Goal: Complete application form

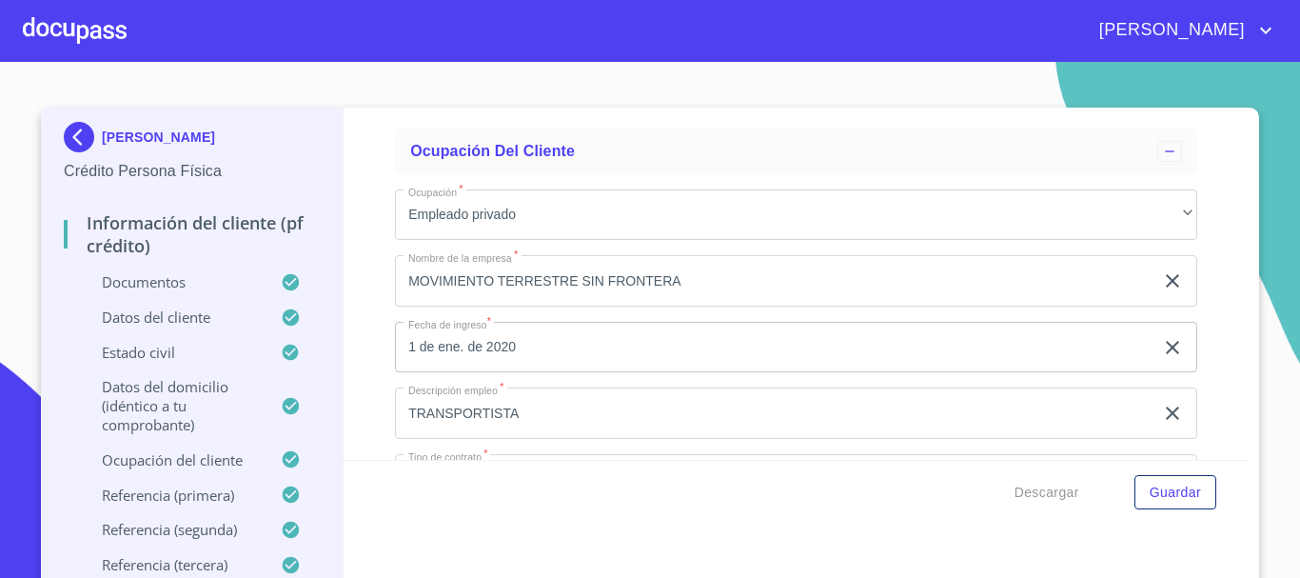
scroll to position [8470, 0]
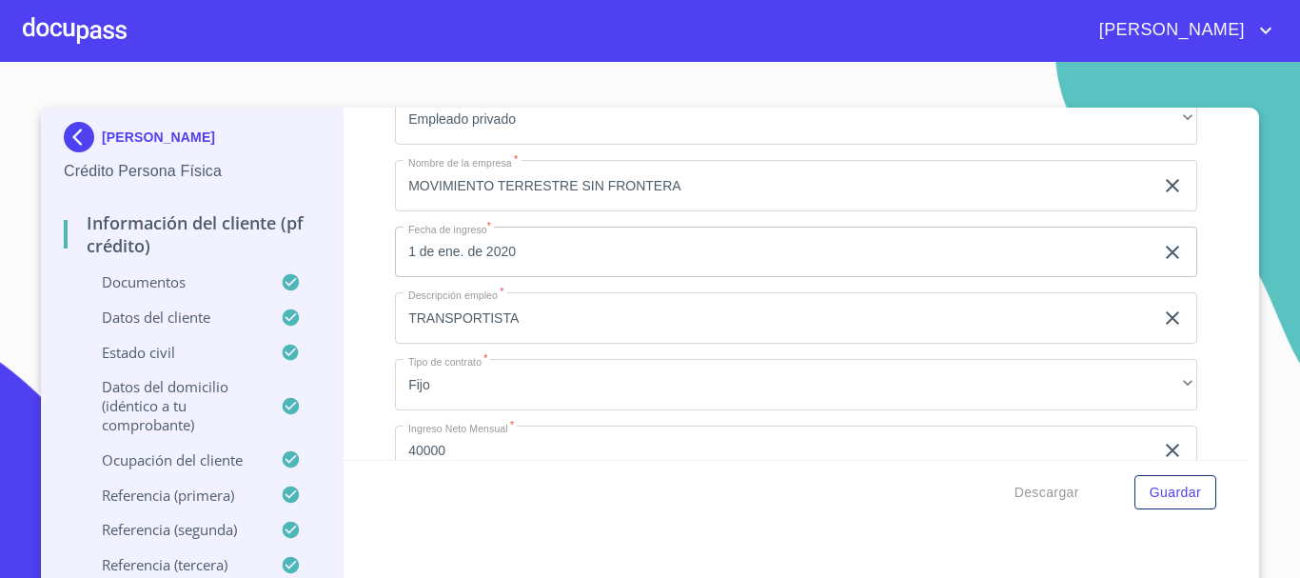
click at [677, 210] on input "MOVIMIENTO TERRESTRE SIN FRONTERA" at bounding box center [774, 185] width 759 height 51
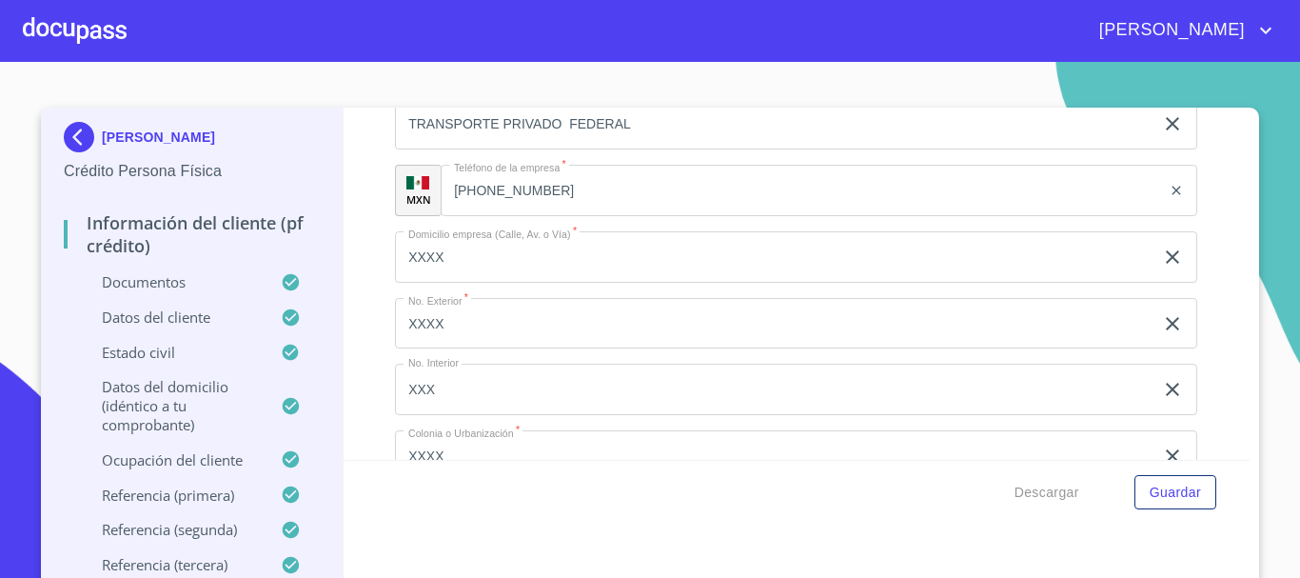
scroll to position [9041, 0]
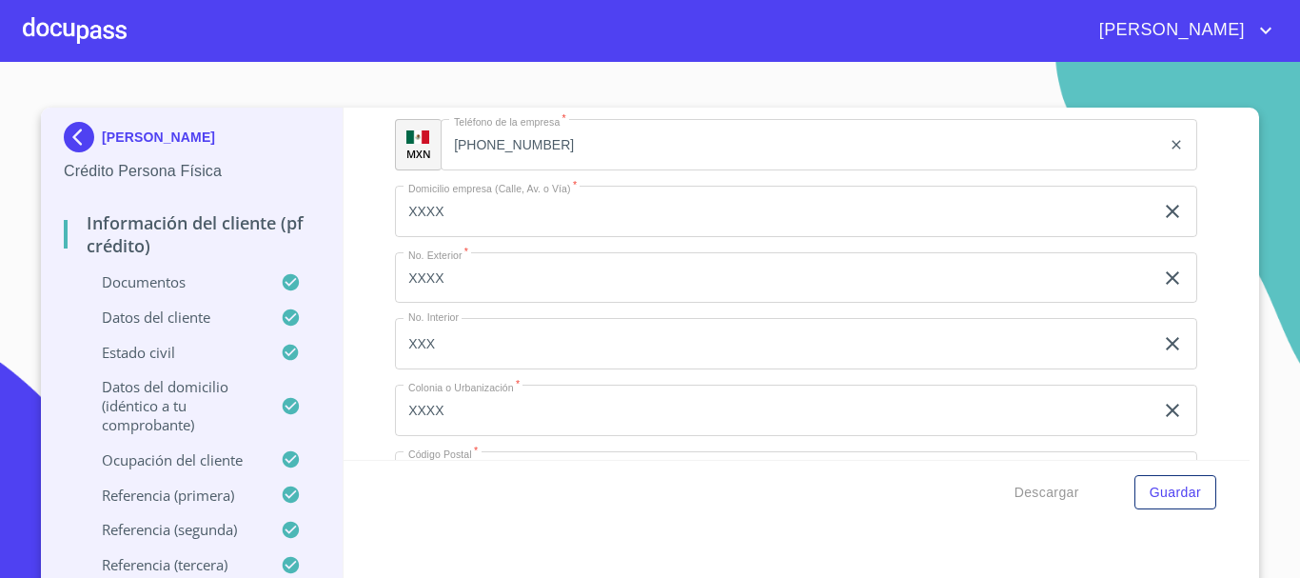
type input "MOVIMIENTO TERRESTRE SIN FRONTERAS"
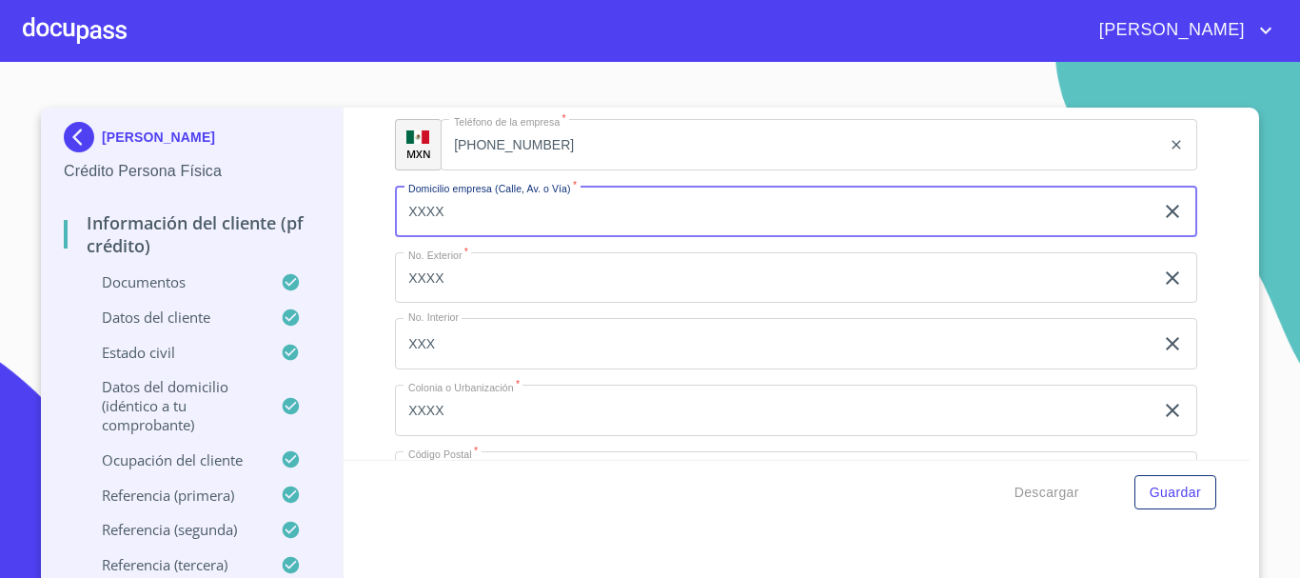
click at [483, 237] on input "XXXX" at bounding box center [774, 211] width 759 height 51
type input "X"
type input "CHAPALITA"
click at [462, 293] on input "XXXX" at bounding box center [774, 277] width 759 height 51
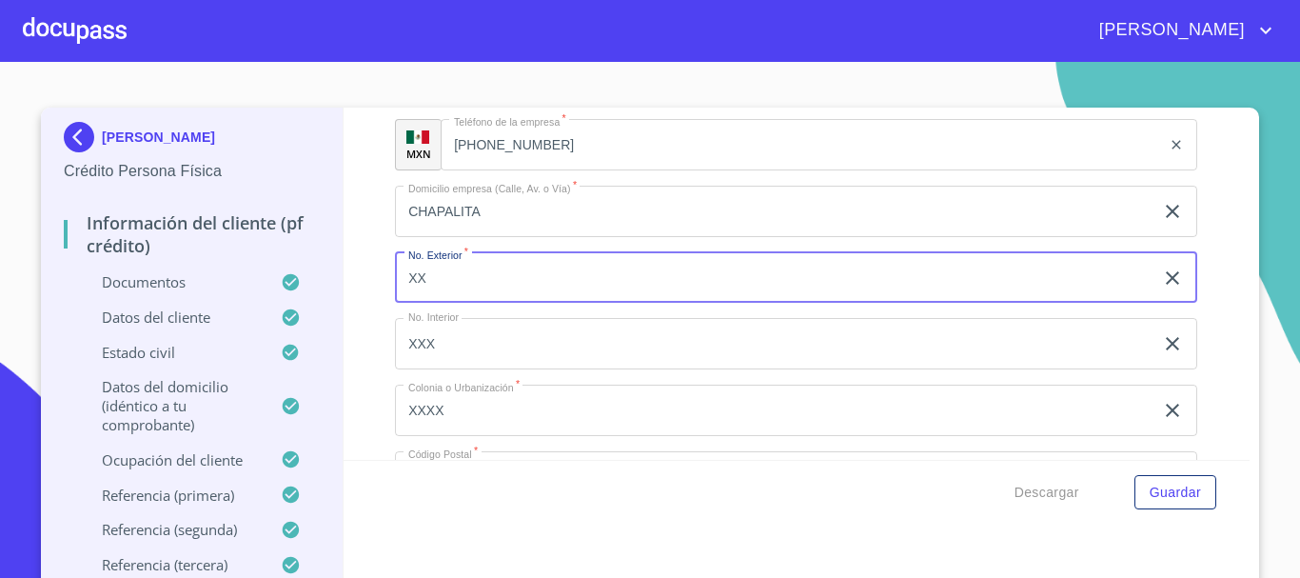
type input "X"
type input "1005"
click at [459, 358] on input "XXX" at bounding box center [774, 343] width 759 height 51
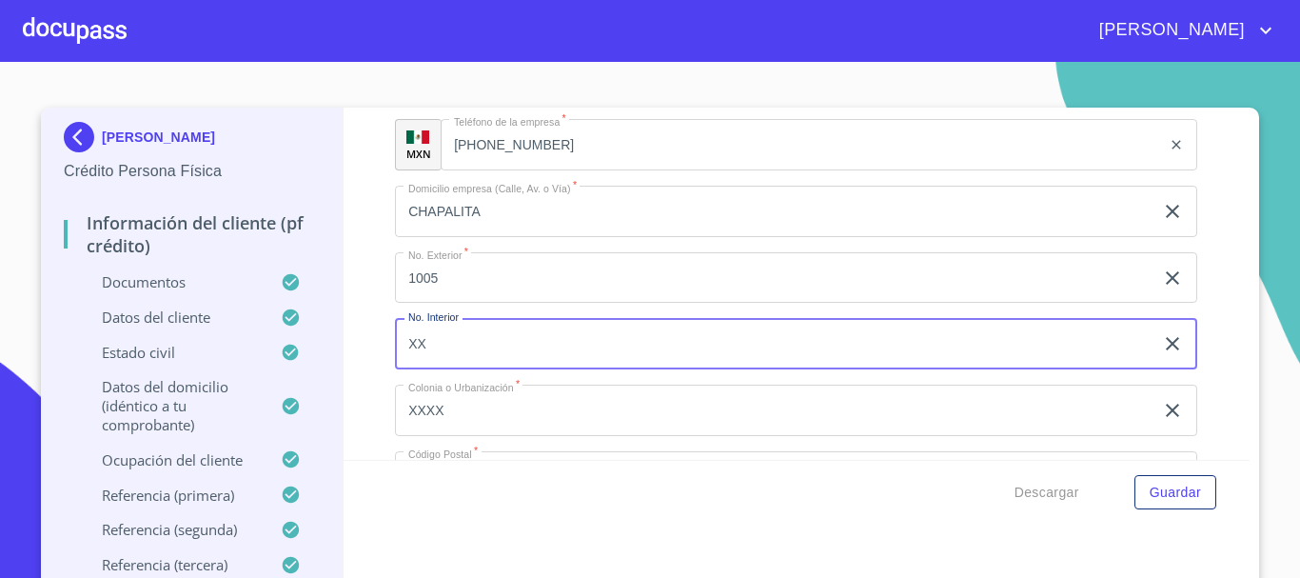
type input "X"
type input "5"
click at [458, 427] on input "XXXX" at bounding box center [774, 409] width 759 height 51
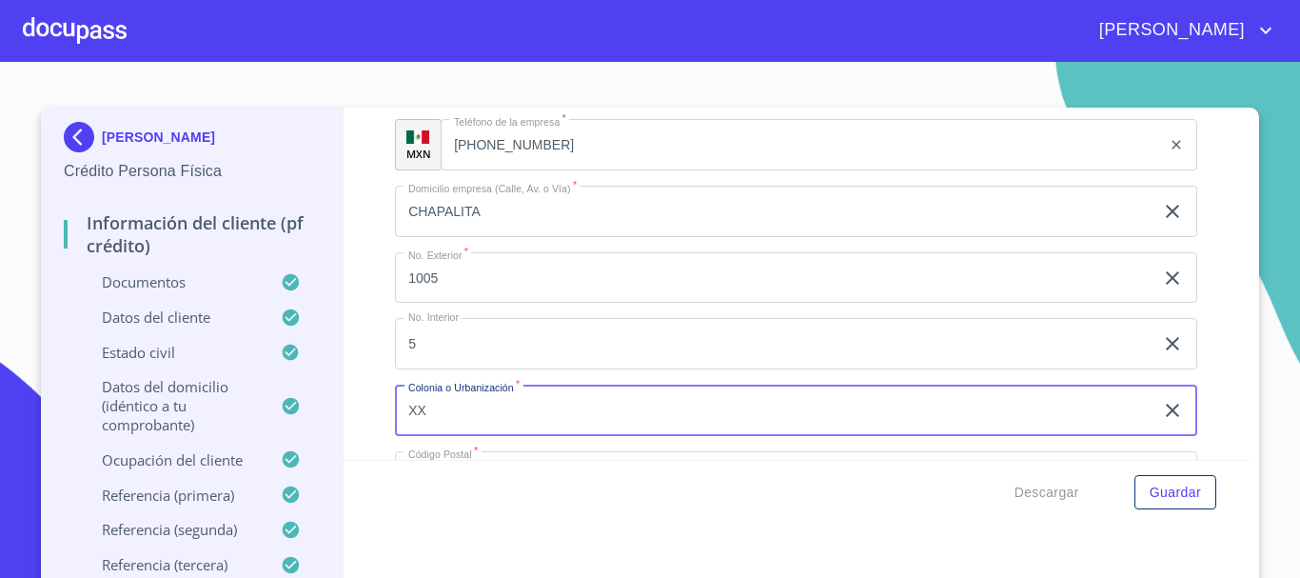
type input "X"
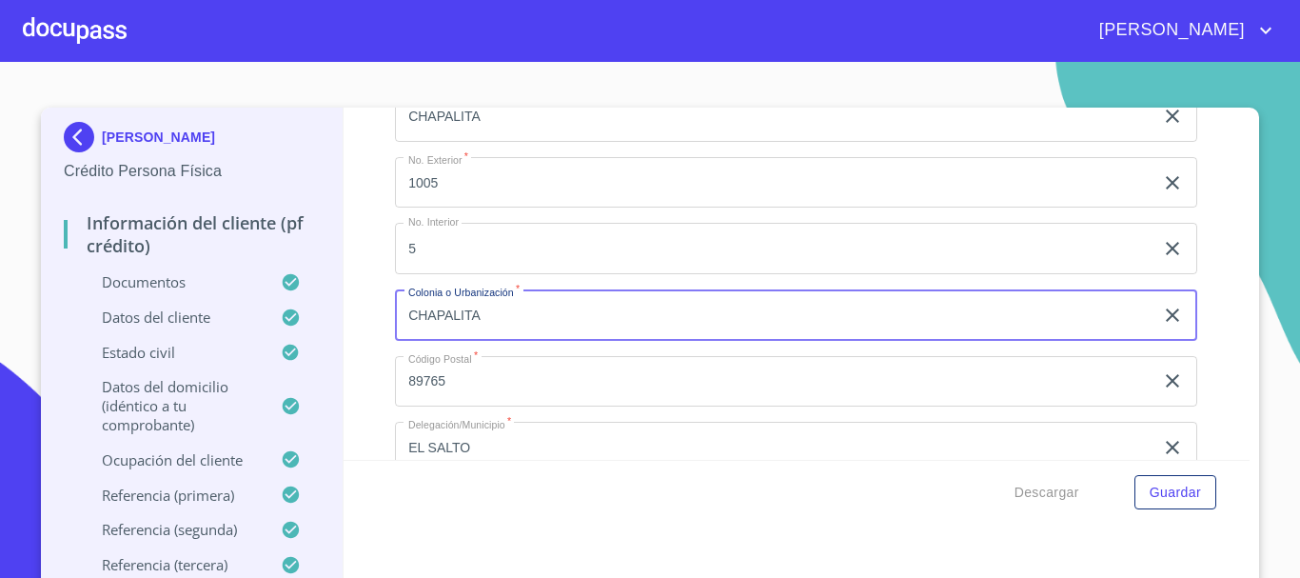
type input "CHAPALITA"
click at [486, 407] on input "89765" at bounding box center [774, 381] width 759 height 51
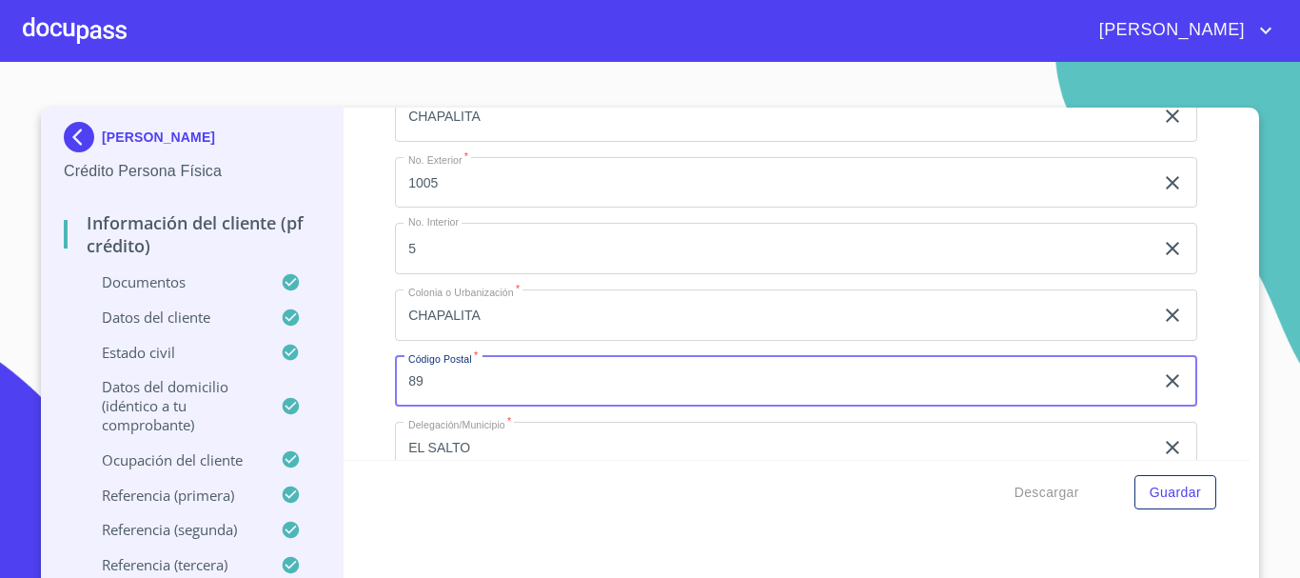
type input "8"
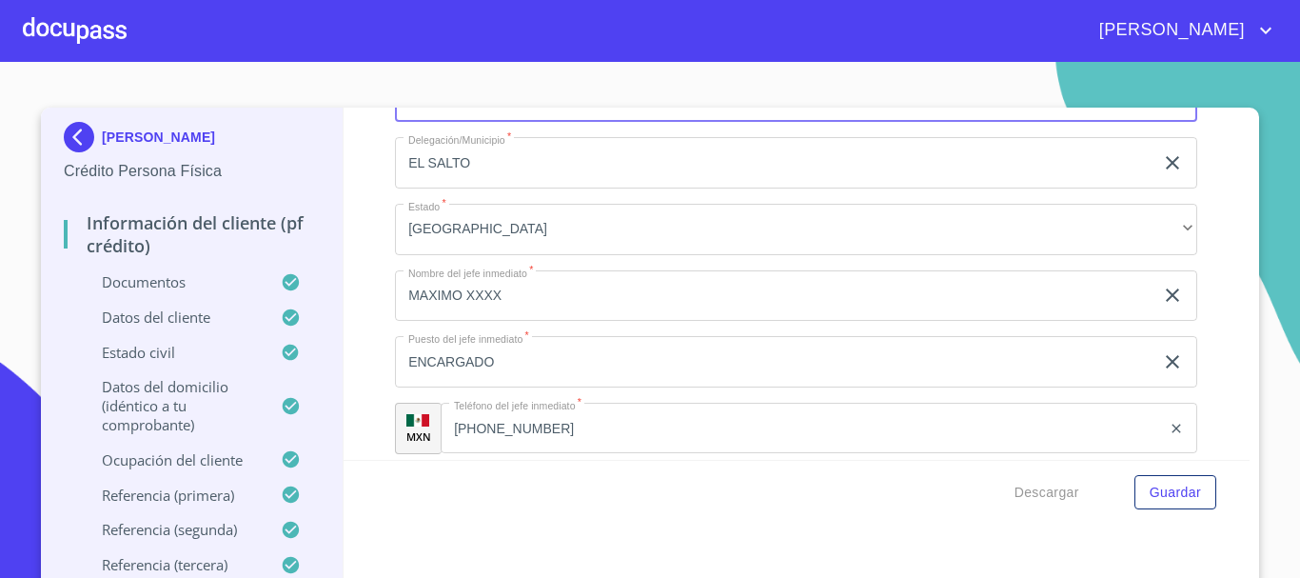
scroll to position [9422, 0]
type input "44500"
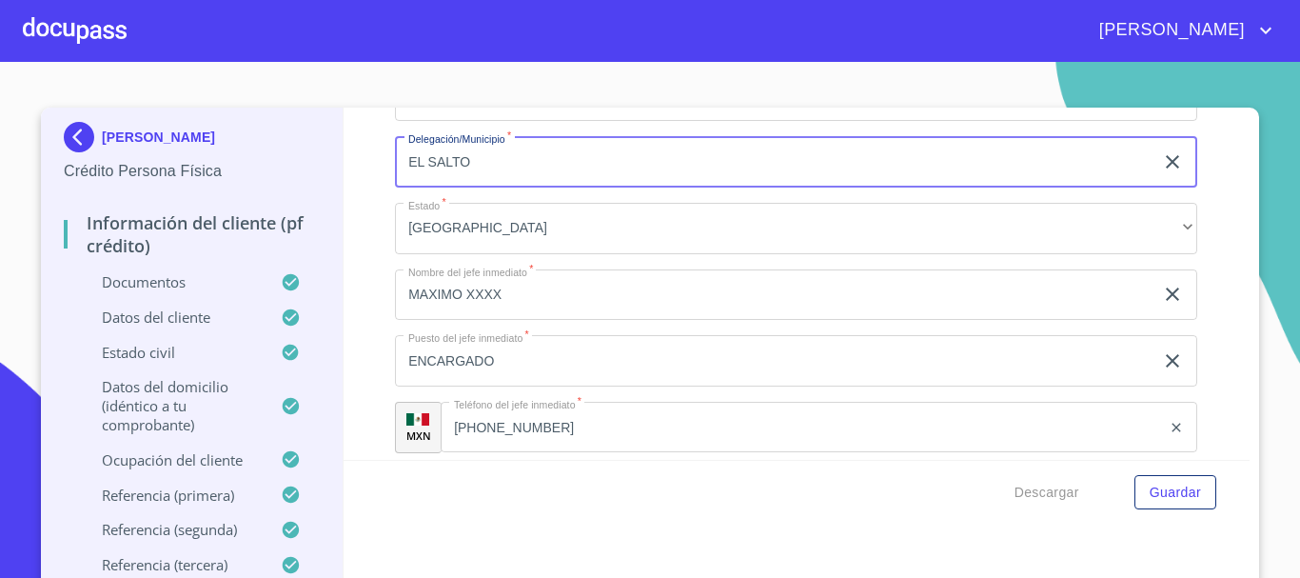
click at [483, 187] on input "EL SALTO" at bounding box center [774, 161] width 759 height 51
type input "E"
type input "[GEOGRAPHIC_DATA]"
click at [511, 318] on input "MAXIMO XXXX" at bounding box center [774, 294] width 759 height 51
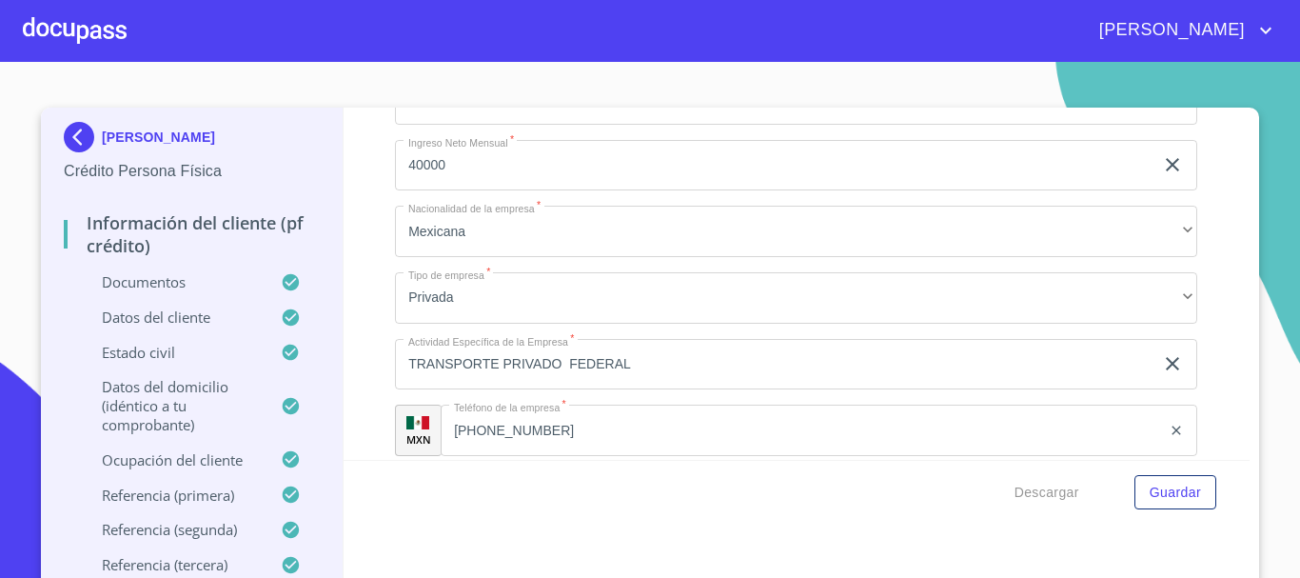
scroll to position [8946, 0]
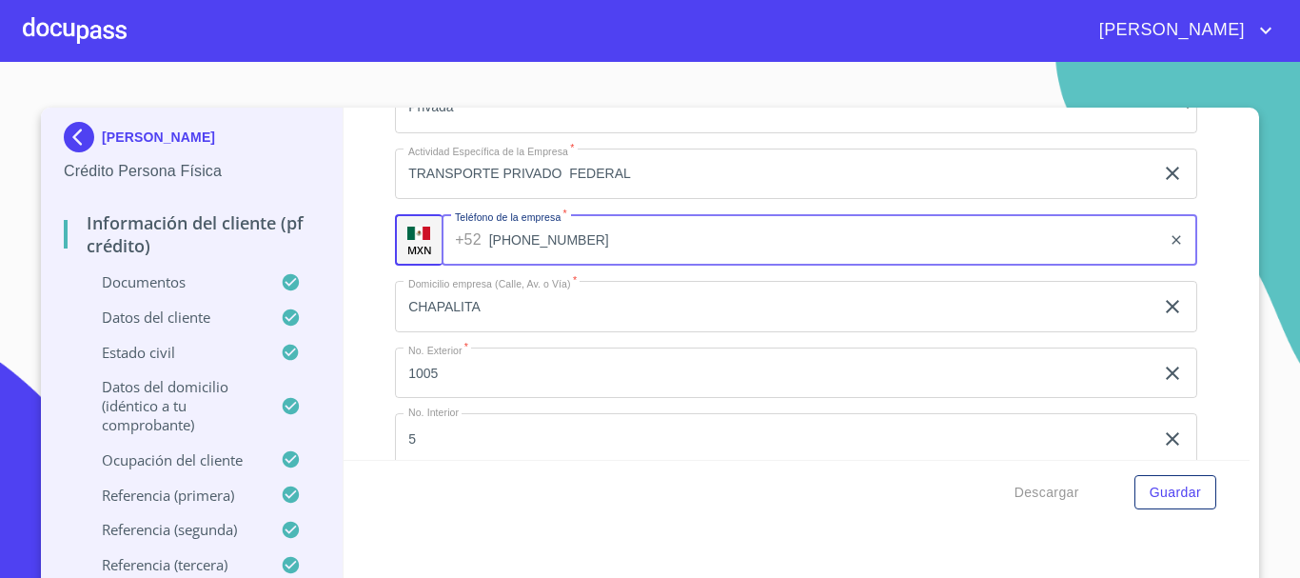
drag, startPoint x: 450, startPoint y: 266, endPoint x: 584, endPoint y: 268, distance: 134.2
click at [584, 266] on input "[PHONE_NUMBER]" at bounding box center [825, 239] width 673 height 51
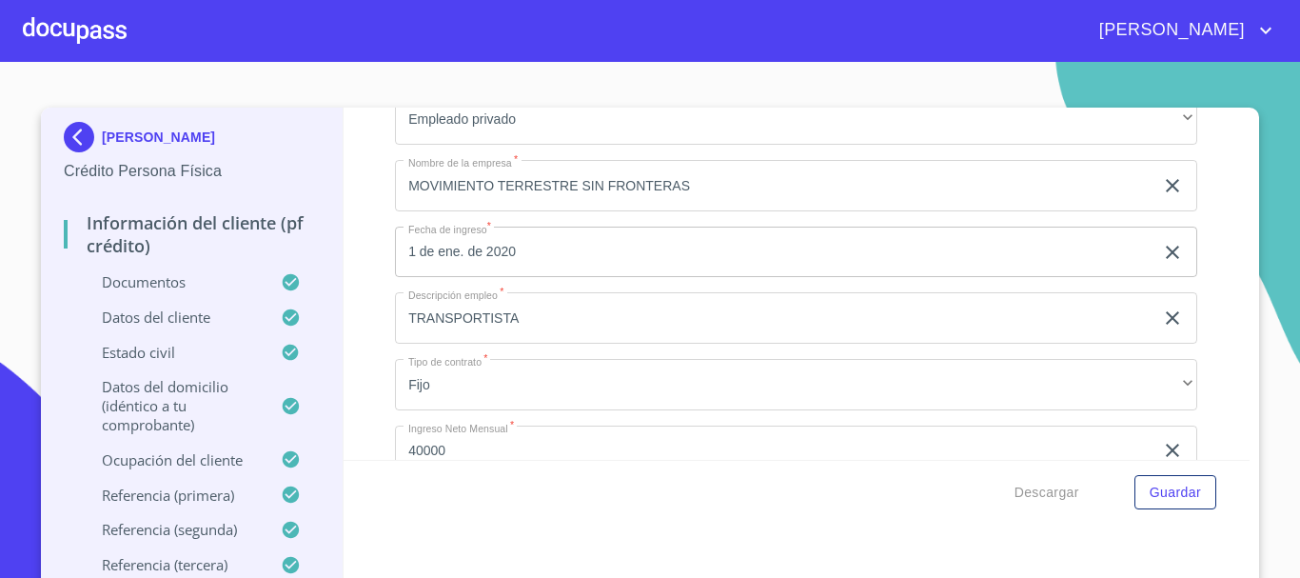
scroll to position [8565, 0]
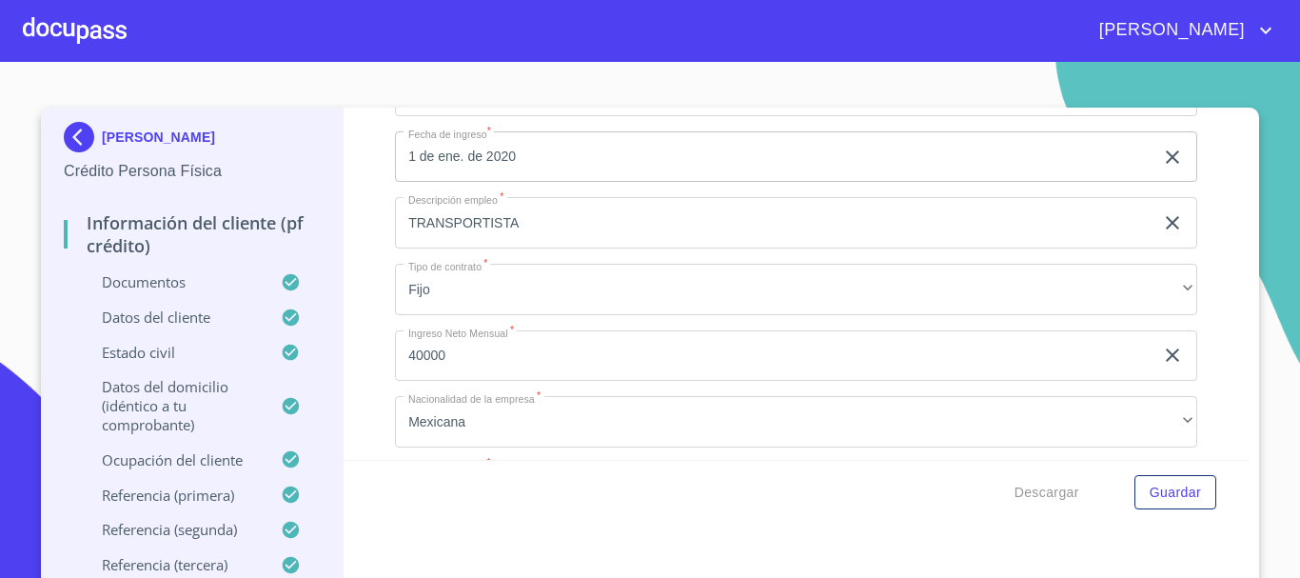
click at [533, 248] on input "TRANSPORTISTA" at bounding box center [774, 222] width 759 height 51
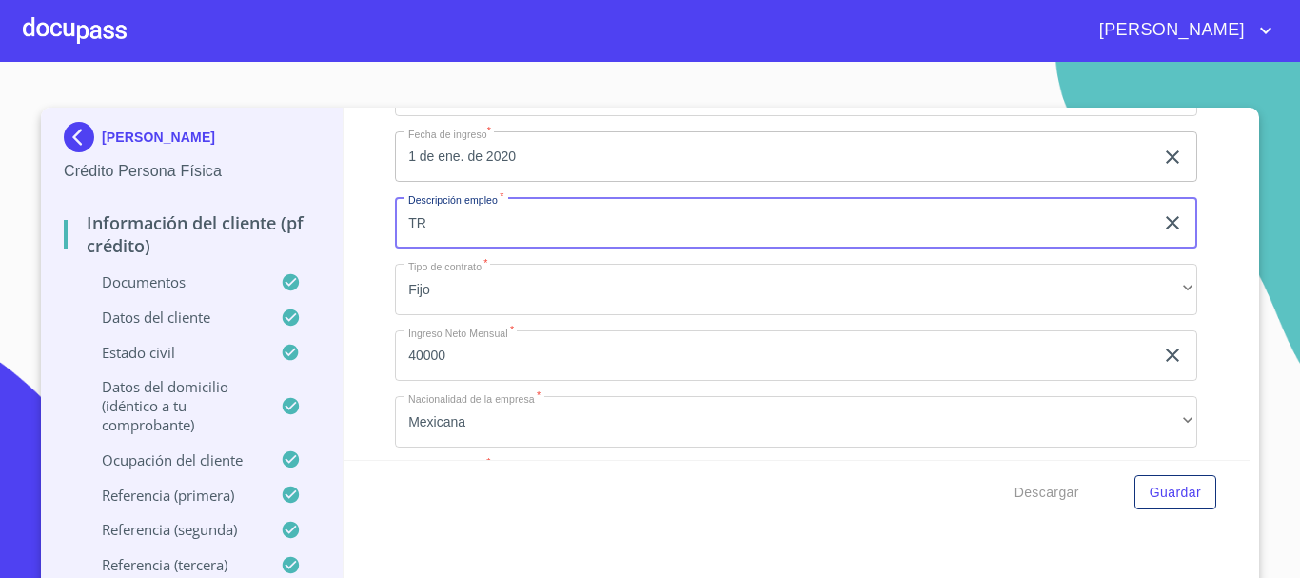
type input "T"
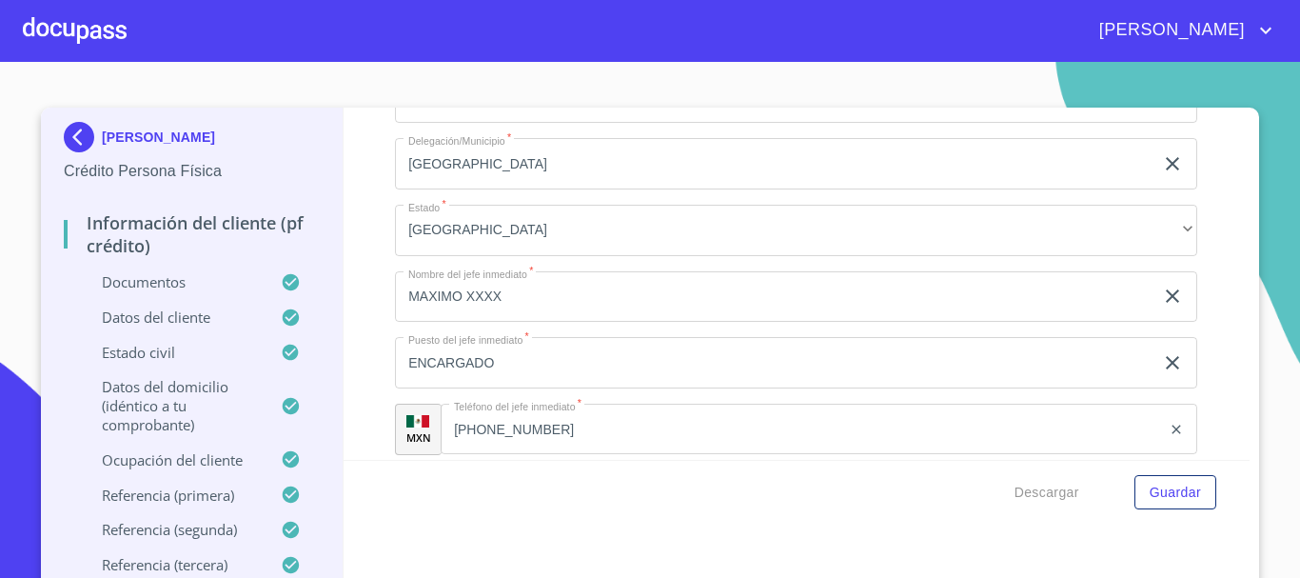
scroll to position [9422, 0]
type input "OPERADOR LOGISTICO"
click at [1157, 481] on span "Guardar" at bounding box center [1175, 493] width 51 height 24
